Goal: Check status

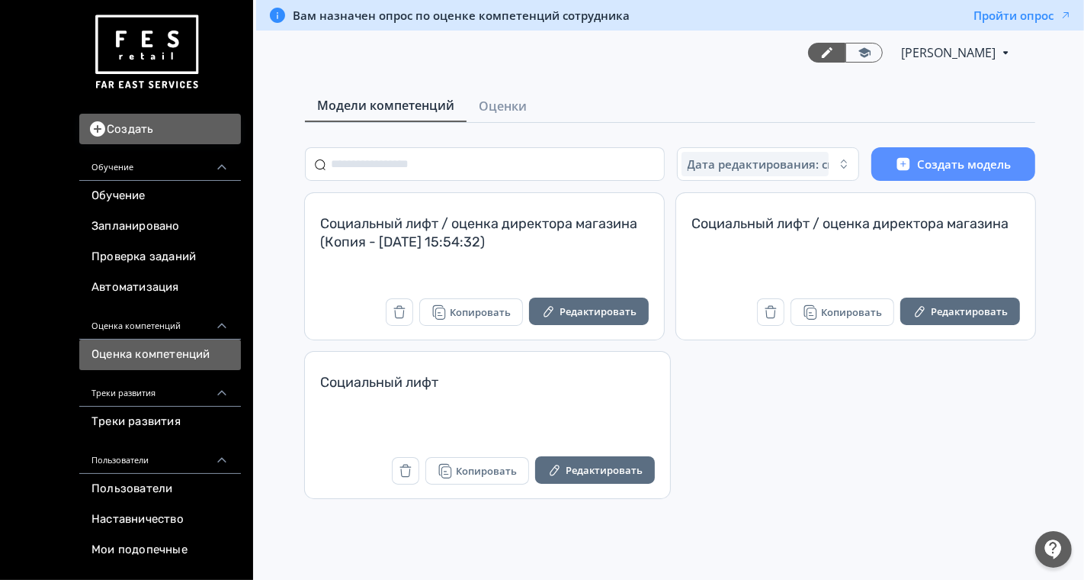
click at [214, 85] on link at bounding box center [160, 52] width 162 height 86
click at [509, 105] on span "Оценки" at bounding box center [503, 106] width 48 height 18
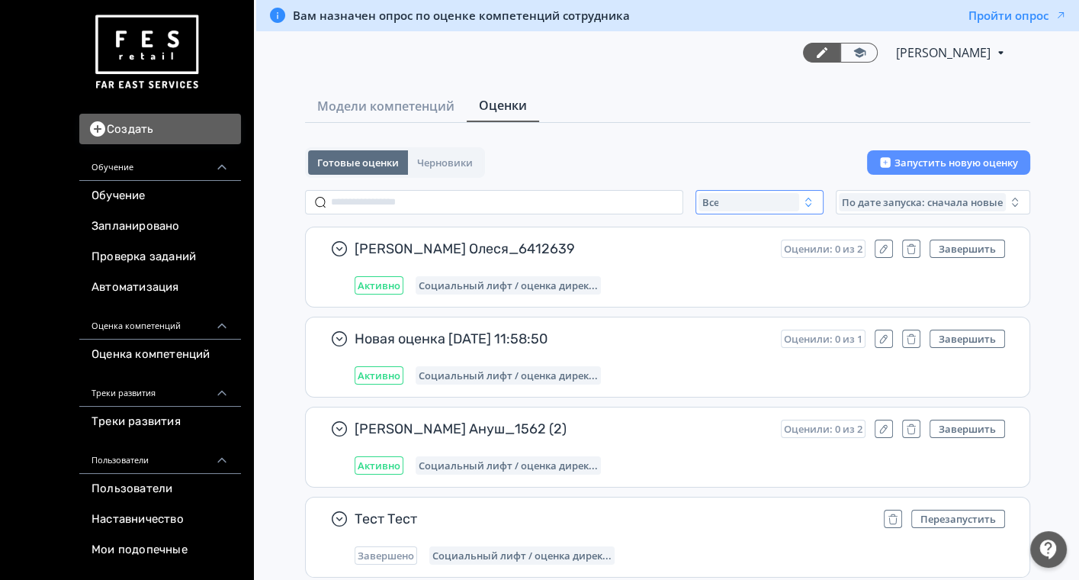
click at [739, 208] on div "Все" at bounding box center [749, 202] width 101 height 18
click at [745, 285] on span "Завершенные" at bounding box center [754, 291] width 79 height 15
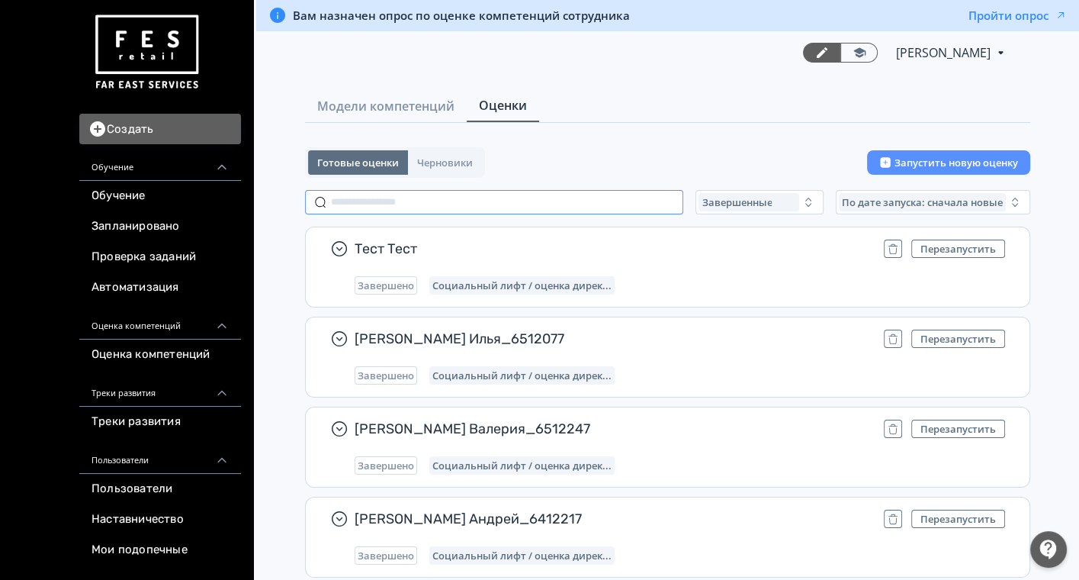
click at [467, 204] on input "text" at bounding box center [494, 202] width 378 height 24
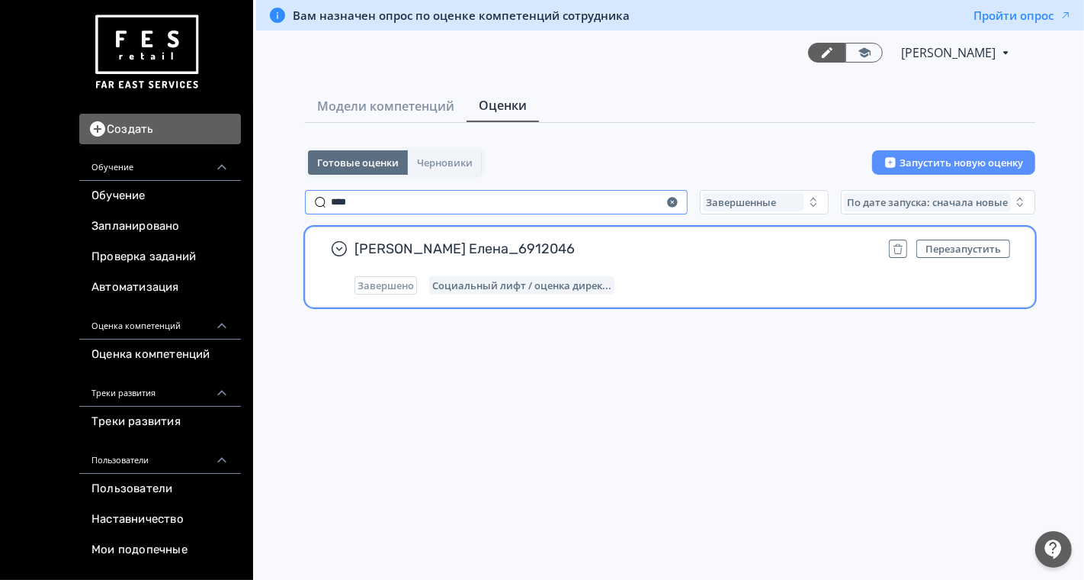
type input "****"
click at [782, 263] on div "[PERSON_NAME] Елена_6912046 Перезапустить Завершено Социальный лифт / оценка ди…" at bounding box center [683, 266] width 656 height 55
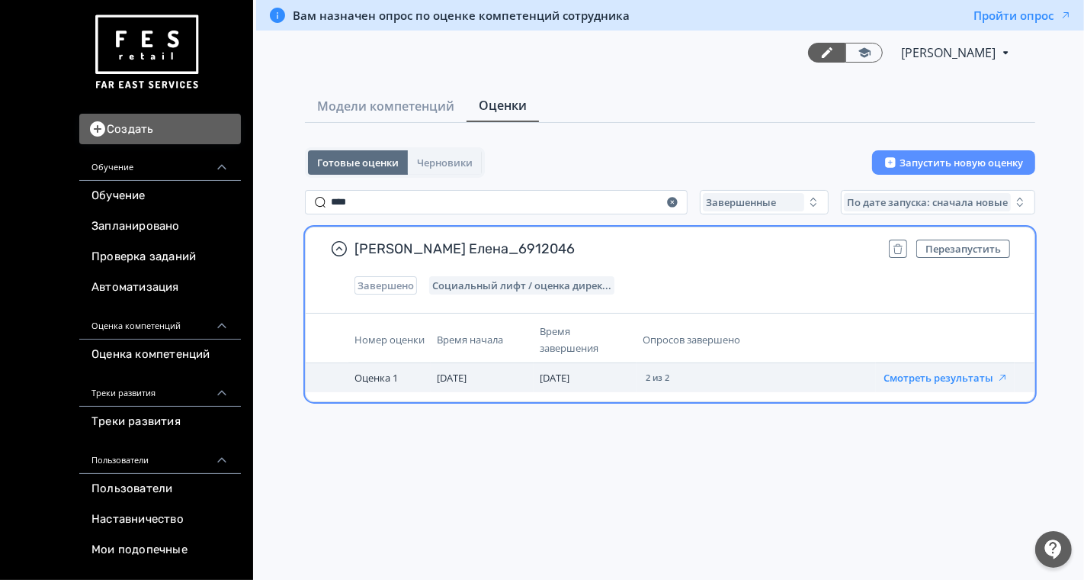
click at [963, 377] on button "Смотреть результаты" at bounding box center [946, 377] width 125 height 12
